Goal: Task Accomplishment & Management: Use online tool/utility

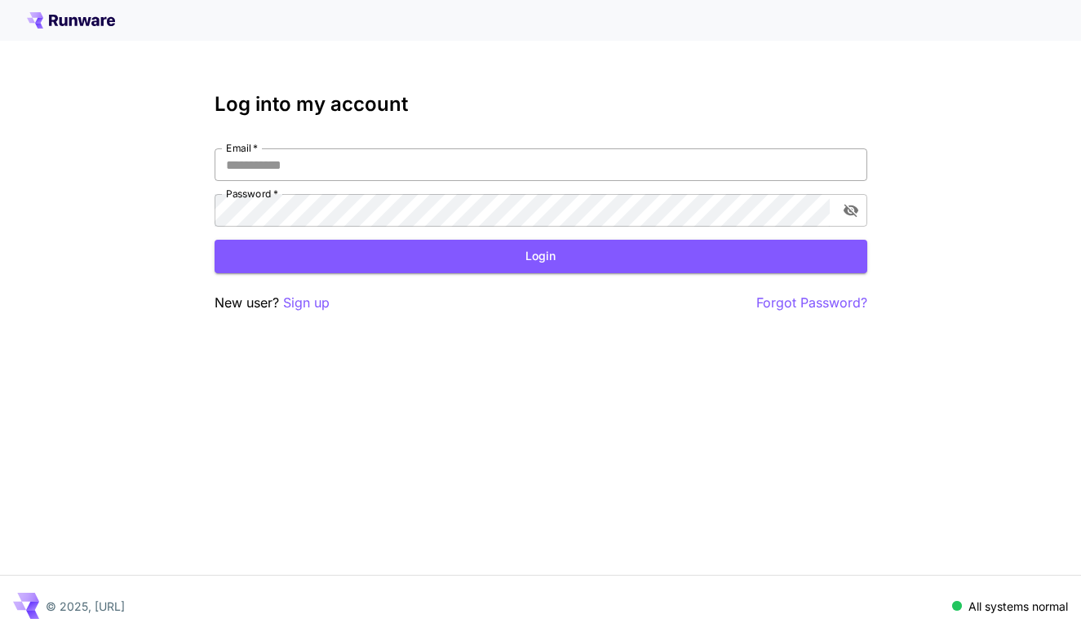
click at [415, 154] on input "Email   *" at bounding box center [540, 164] width 652 height 33
type input "**********"
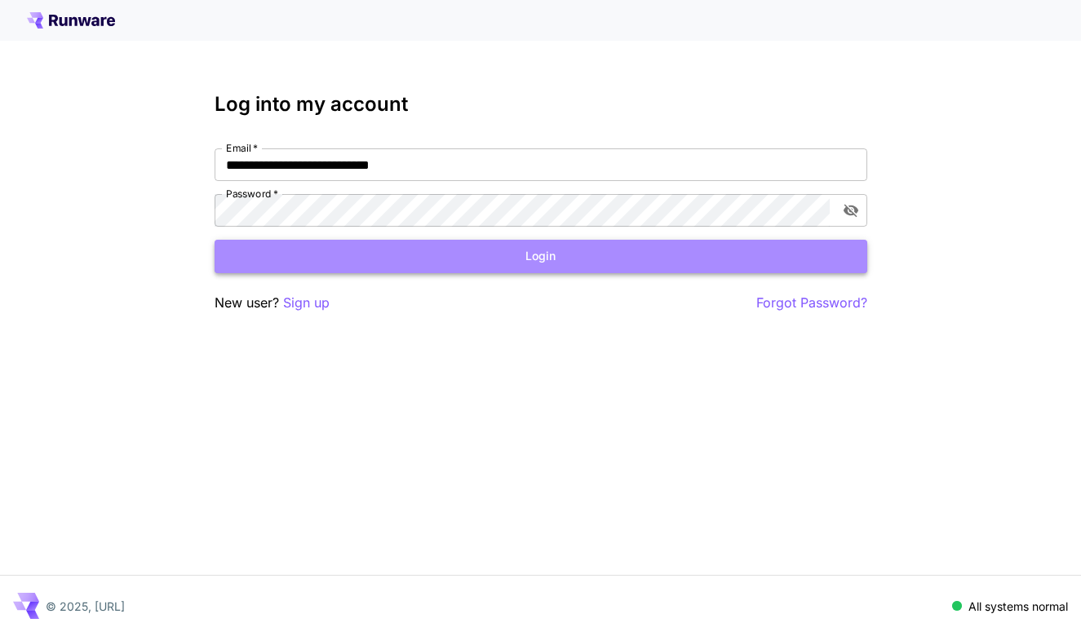
click at [375, 252] on button "Login" at bounding box center [540, 256] width 652 height 33
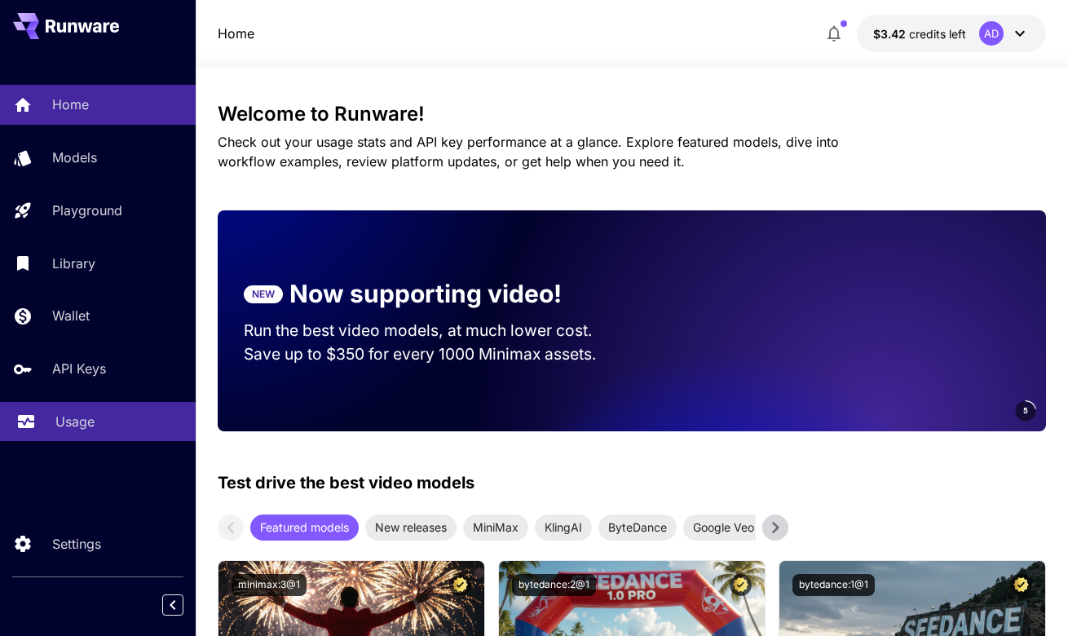
click at [55, 414] on p "Usage" at bounding box center [74, 422] width 39 height 20
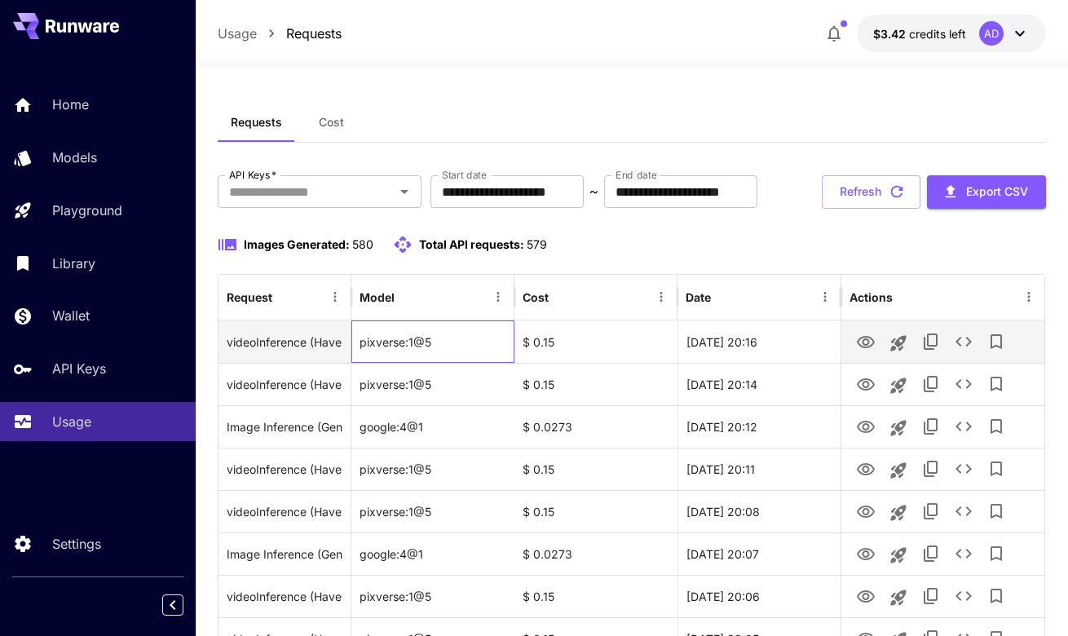
click at [464, 341] on div "pixverse:1@5" at bounding box center [433, 342] width 163 height 42
click at [585, 338] on div "$ 0.15" at bounding box center [596, 342] width 163 height 42
click at [957, 348] on icon "See details" at bounding box center [964, 342] width 20 height 20
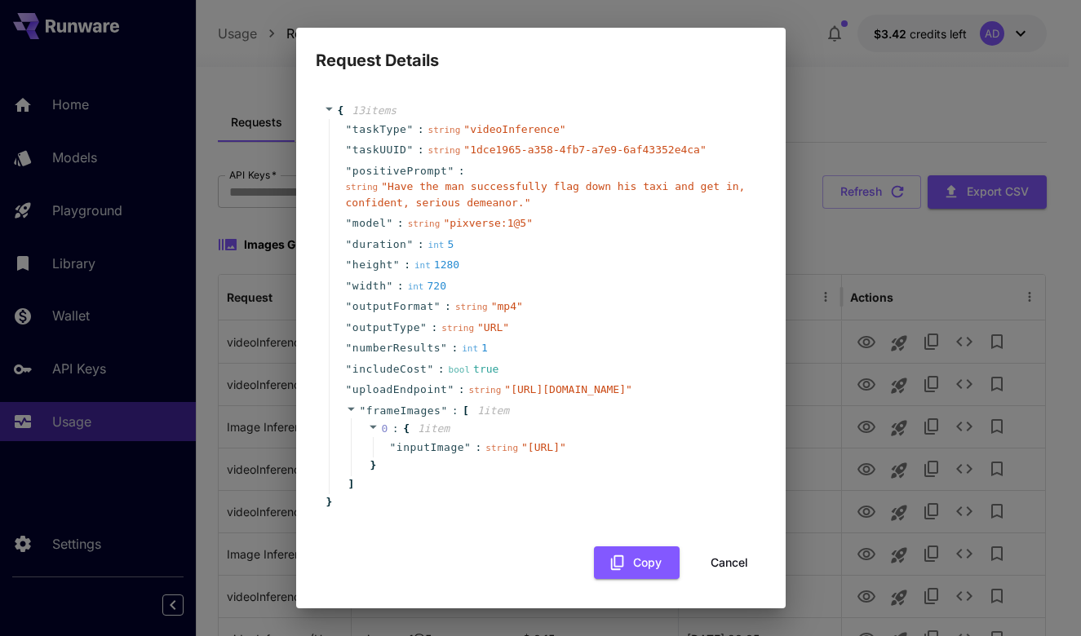
scroll to position [23, 0]
click at [846, 355] on div "Request Details { 13 item s " taskType " : string " videoInference " " taskUUID…" at bounding box center [540, 318] width 1081 height 636
click at [963, 375] on div "Request Details { 13 item s " taskType " : string " videoInference " " taskUUID…" at bounding box center [540, 318] width 1081 height 636
click at [839, 102] on div "Request Details { 13 item s " taskType " : string " videoInference " " taskUUID…" at bounding box center [540, 318] width 1081 height 636
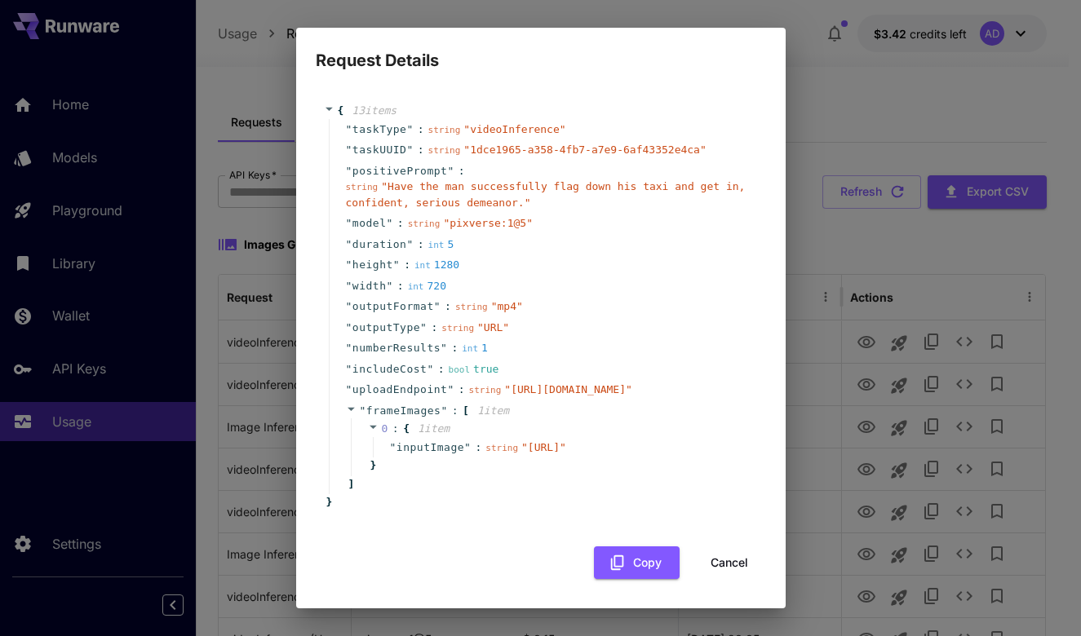
click at [729, 567] on button "Cancel" at bounding box center [728, 562] width 73 height 33
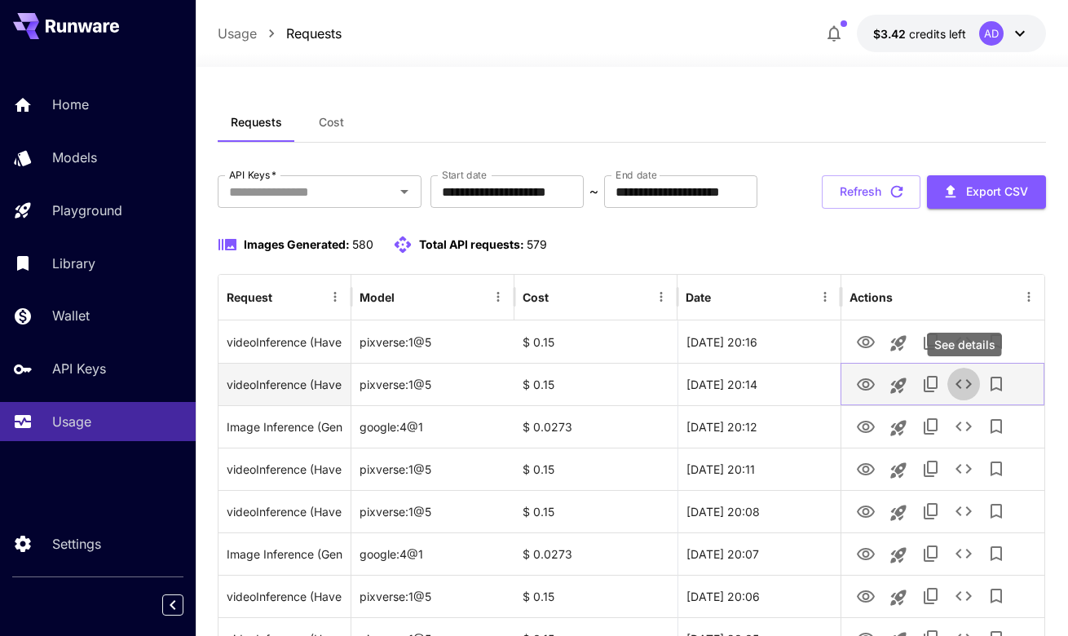
click at [968, 378] on icon "See details" at bounding box center [964, 384] width 20 height 20
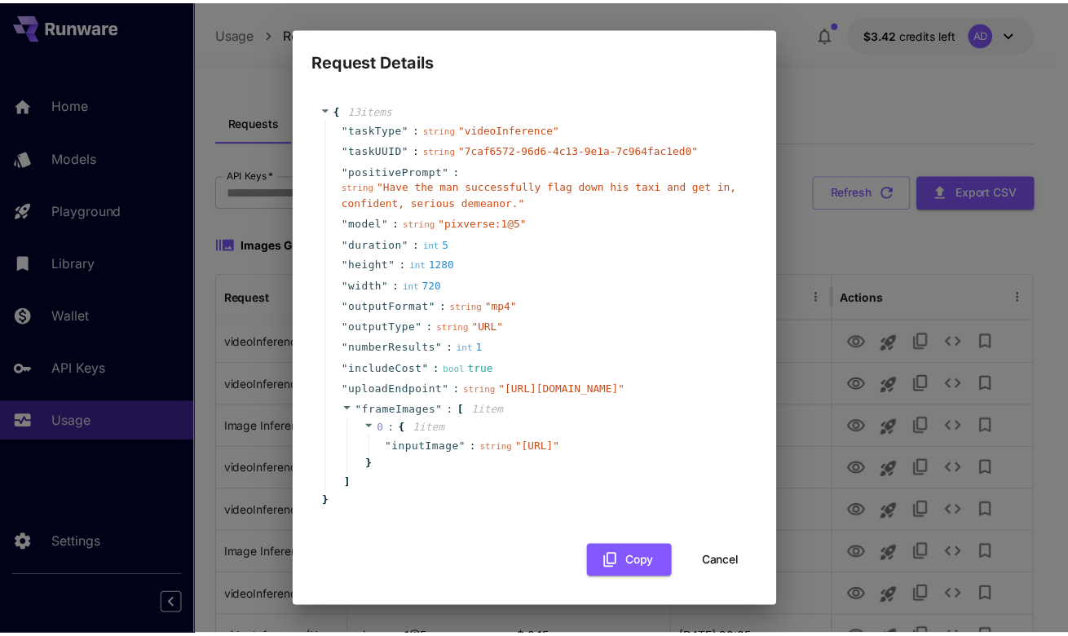
scroll to position [73, 0]
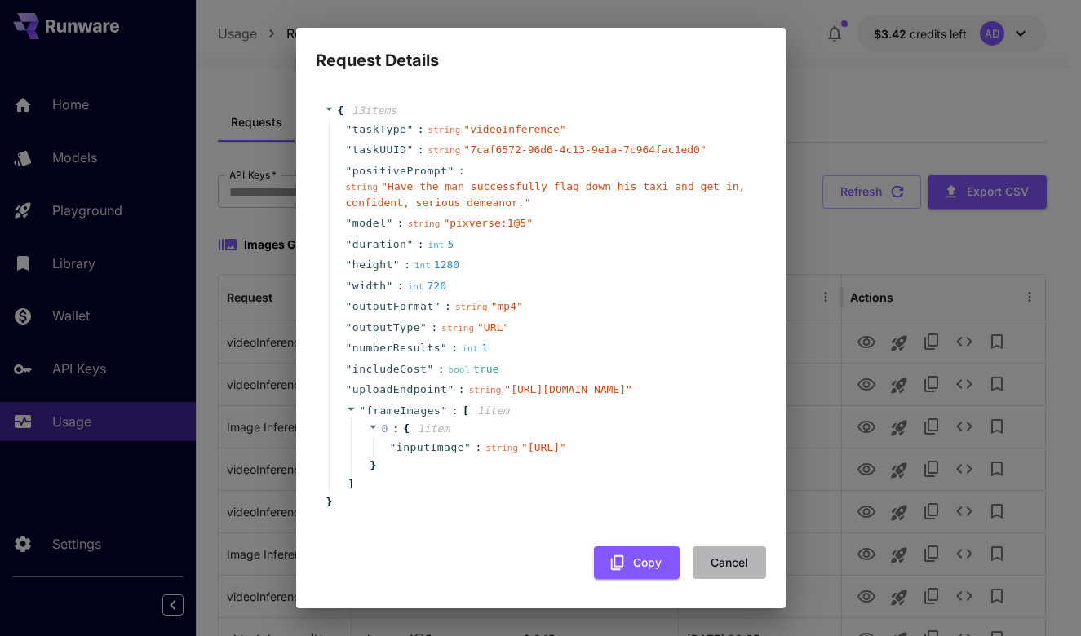
click at [696, 580] on button "Cancel" at bounding box center [728, 562] width 73 height 33
